Goal: Task Accomplishment & Management: Manage account settings

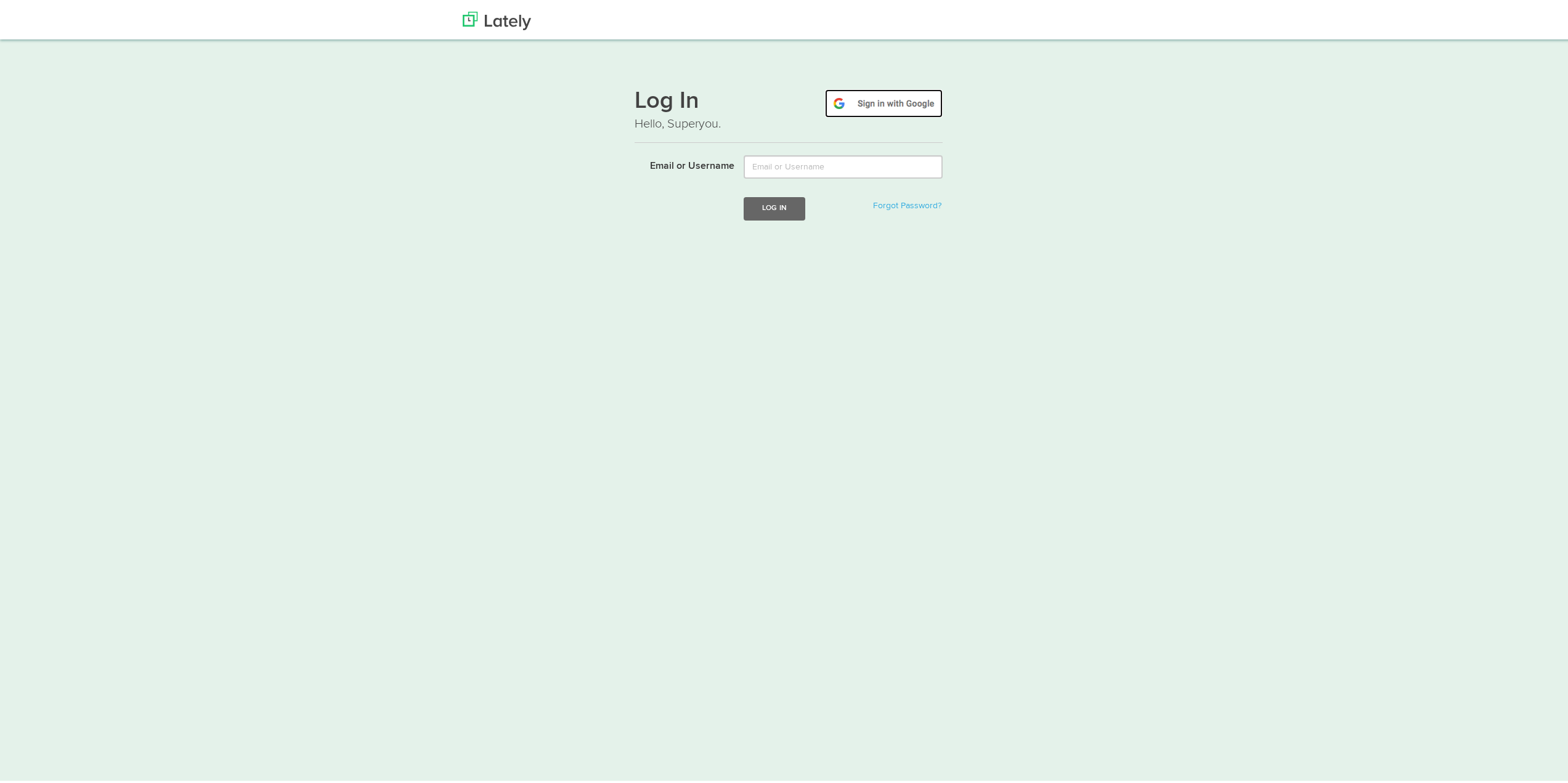
click at [880, 103] on img at bounding box center [884, 100] width 118 height 28
click at [992, 74] on div "Log In Hello, Superyou. Email or Username Log In Forgot Password? Login failed" at bounding box center [788, 149] width 1577 height 223
click at [908, 97] on img at bounding box center [884, 100] width 118 height 28
click at [764, 244] on div "Login failed" at bounding box center [778, 240] width 70 height 25
drag, startPoint x: 566, startPoint y: 134, endPoint x: 578, endPoint y: 136, distance: 12.2
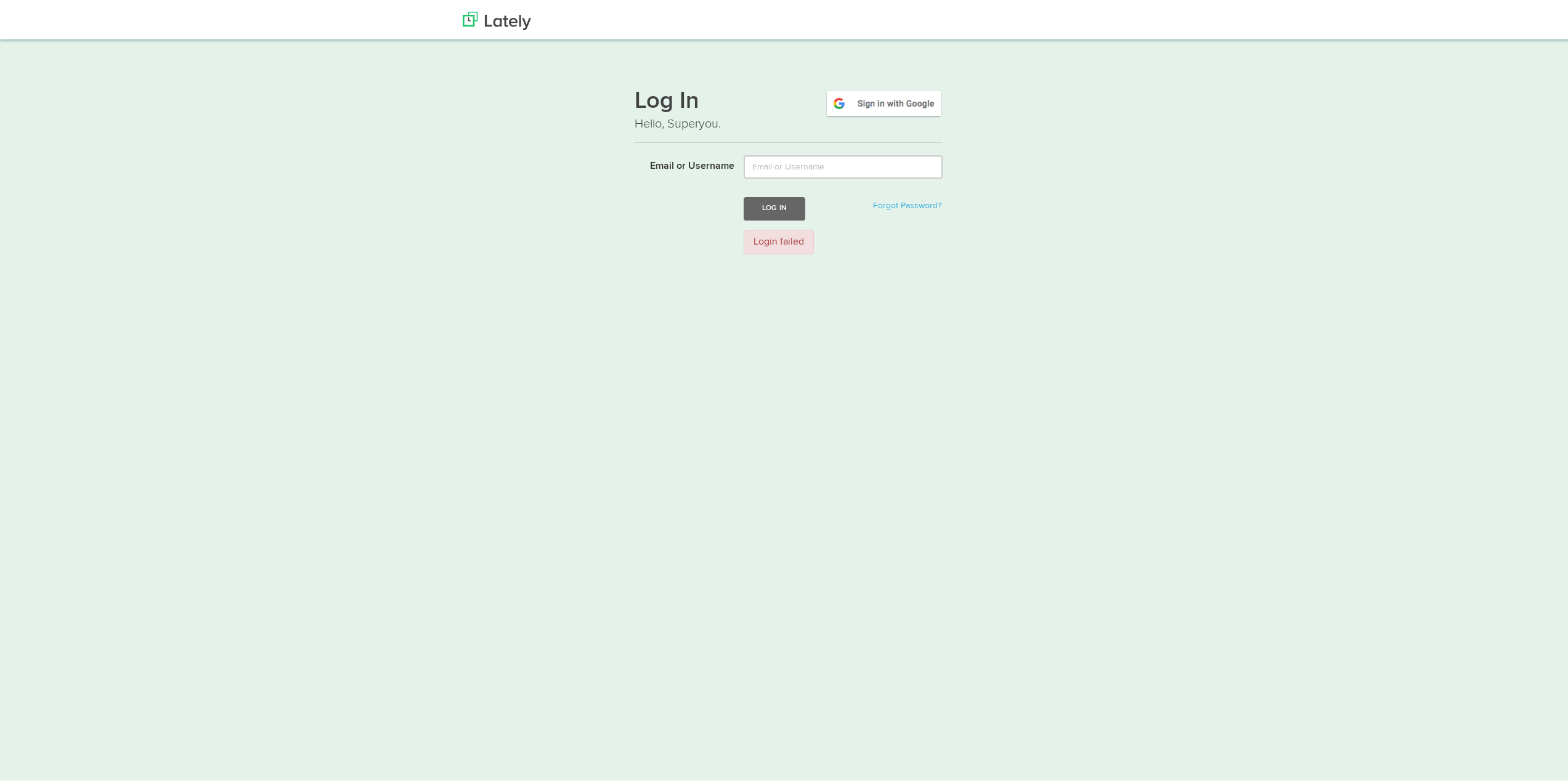
click at [565, 134] on div "Log In Hello, Superyou. Email or Username Log In Forgot Password? Login failed" at bounding box center [788, 168] width 746 height 186
click at [490, 13] on img at bounding box center [496, 19] width 69 height 19
